Goal: Task Accomplishment & Management: Complete application form

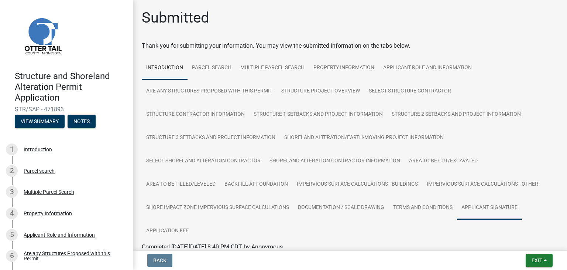
click at [489, 204] on link "Applicant Signature" at bounding box center [489, 208] width 65 height 24
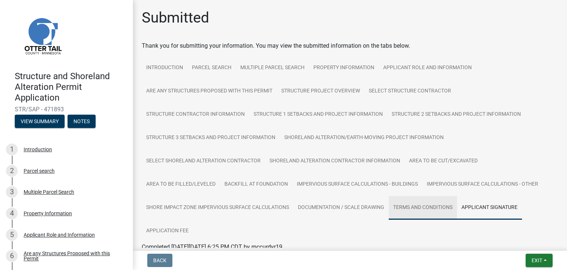
click at [425, 210] on link "Terms and Conditions" at bounding box center [423, 208] width 68 height 24
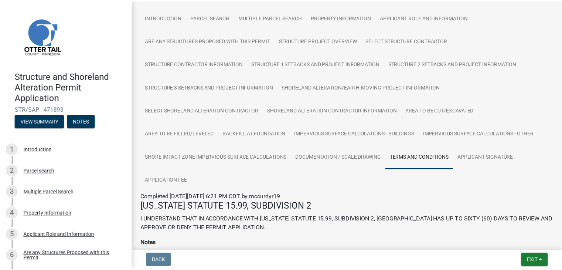
scroll to position [47, 0]
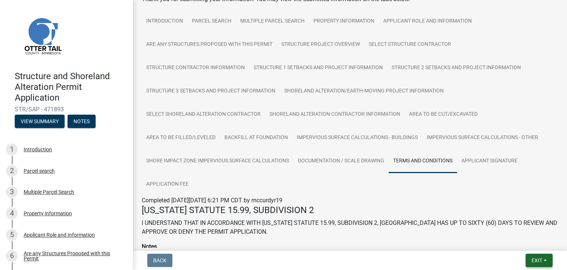
click at [531, 257] on button "Exit" at bounding box center [539, 259] width 27 height 13
click at [532, 236] on button "Save & Exit" at bounding box center [523, 241] width 59 height 18
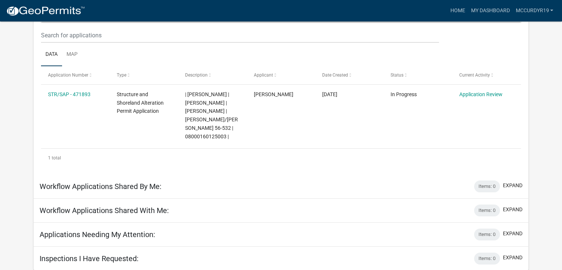
scroll to position [99, 0]
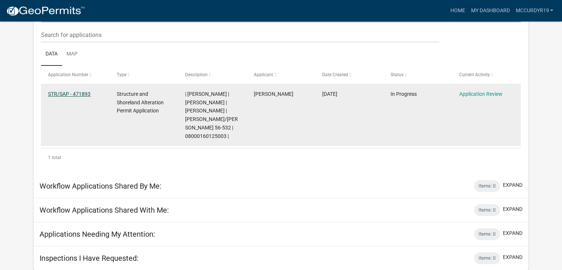
click at [63, 92] on link "STR/SAP - 471893" at bounding box center [69, 94] width 42 height 6
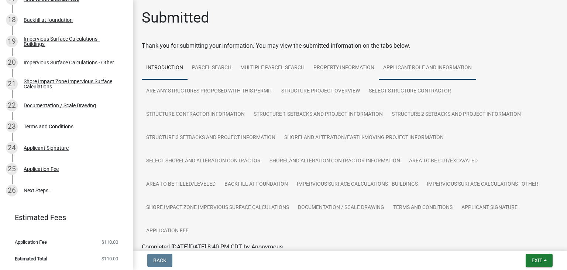
click at [398, 68] on link "Applicant Role and Information" at bounding box center [428, 68] width 98 height 24
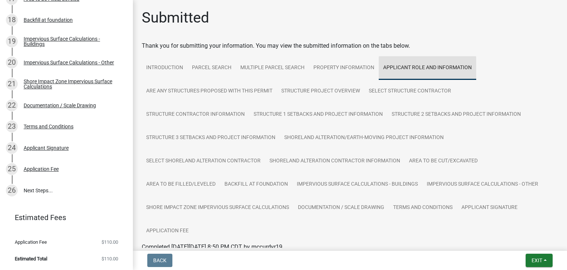
click at [398, 68] on link "Applicant Role and Information" at bounding box center [428, 68] width 98 height 24
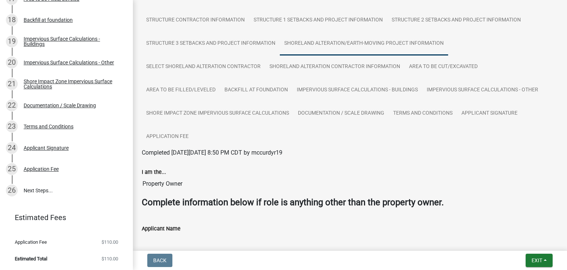
scroll to position [107, 0]
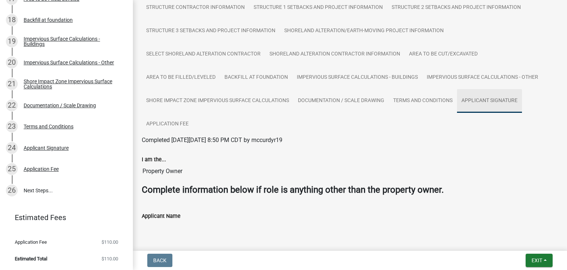
click at [468, 96] on link "Applicant Signature" at bounding box center [489, 101] width 65 height 24
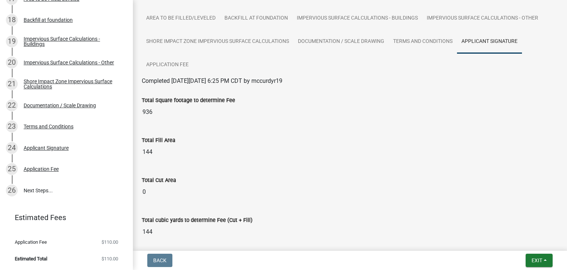
scroll to position [144, 0]
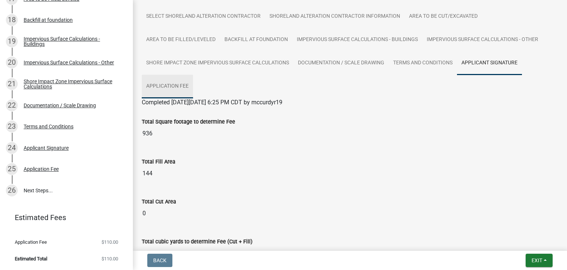
click at [181, 89] on link "Application Fee" at bounding box center [167, 87] width 51 height 24
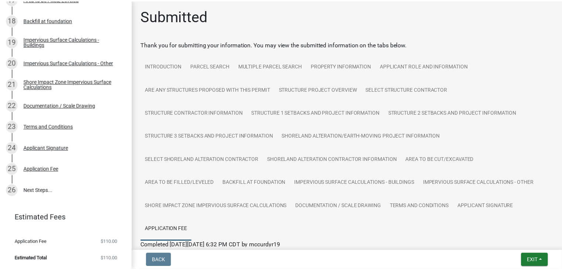
scroll to position [0, 0]
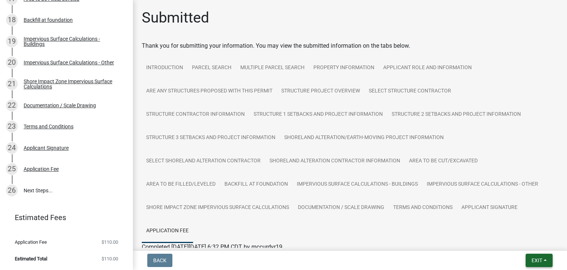
click at [528, 263] on button "Exit" at bounding box center [539, 259] width 27 height 13
click at [529, 242] on button "Save & Exit" at bounding box center [523, 241] width 59 height 18
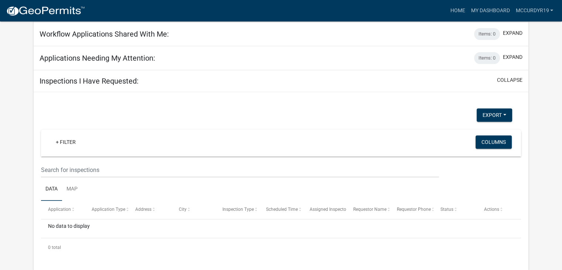
scroll to position [276, 0]
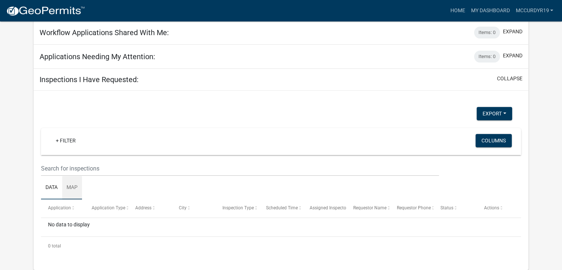
click at [77, 187] on link "Map" at bounding box center [72, 188] width 20 height 24
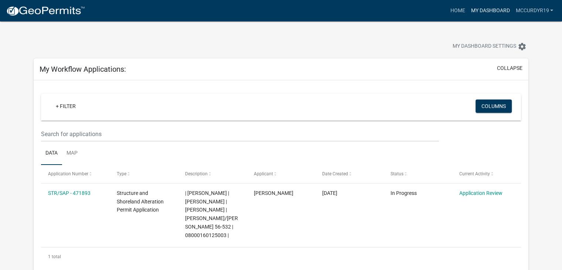
click at [501, 7] on link "My Dashboard" at bounding box center [490, 11] width 45 height 14
click at [497, 13] on link "My Dashboard" at bounding box center [490, 11] width 45 height 14
click at [494, 10] on link "My Dashboard" at bounding box center [490, 11] width 45 height 14
click at [461, 11] on link "Home" at bounding box center [457, 11] width 21 height 14
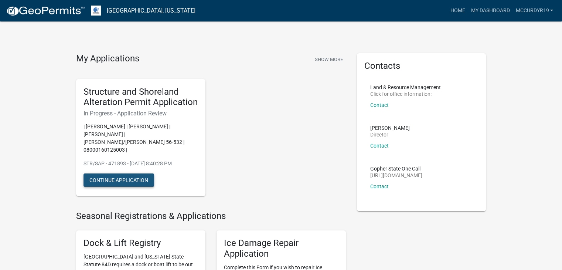
click at [137, 173] on button "Continue Application" at bounding box center [118, 179] width 71 height 13
click at [505, 15] on link "My Dashboard" at bounding box center [490, 11] width 45 height 14
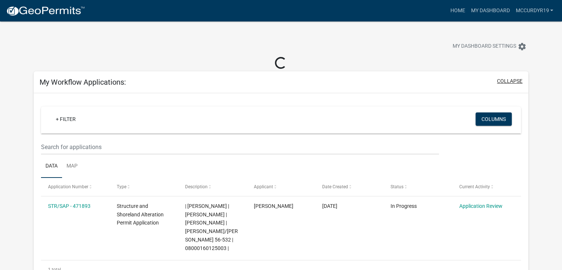
click at [508, 82] on button "collapse" at bounding box center [509, 81] width 25 height 8
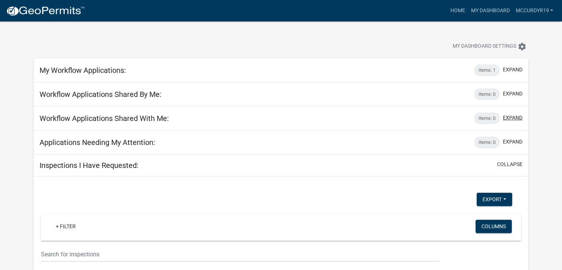
click at [516, 117] on button "expand" at bounding box center [513, 118] width 20 height 8
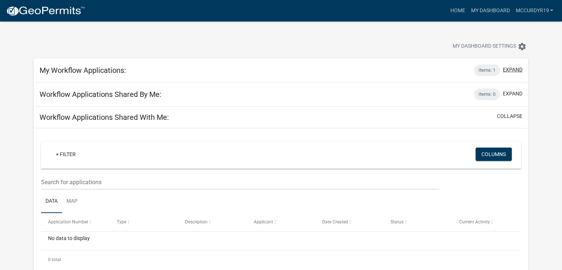
click at [508, 68] on button "expand" at bounding box center [513, 70] width 20 height 8
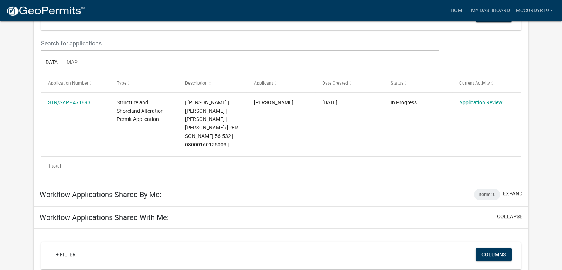
scroll to position [185, 0]
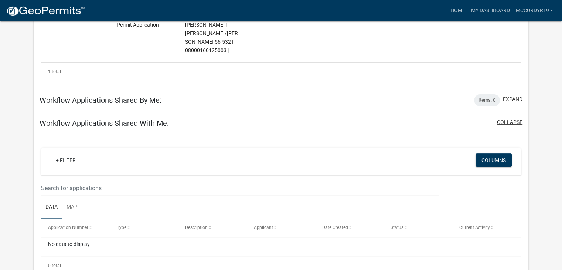
click at [509, 124] on button "collapse" at bounding box center [509, 122] width 25 height 8
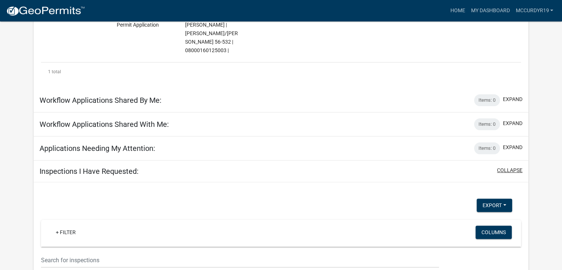
click at [509, 167] on button "collapse" at bounding box center [509, 170] width 25 height 8
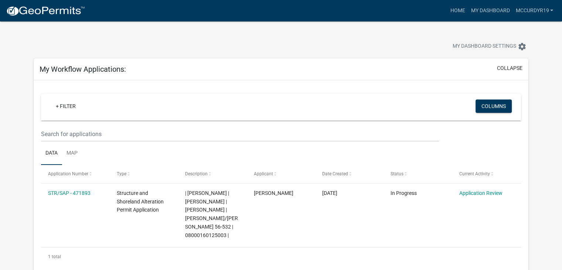
scroll to position [0, 0]
